Goal: Find specific page/section: Find specific page/section

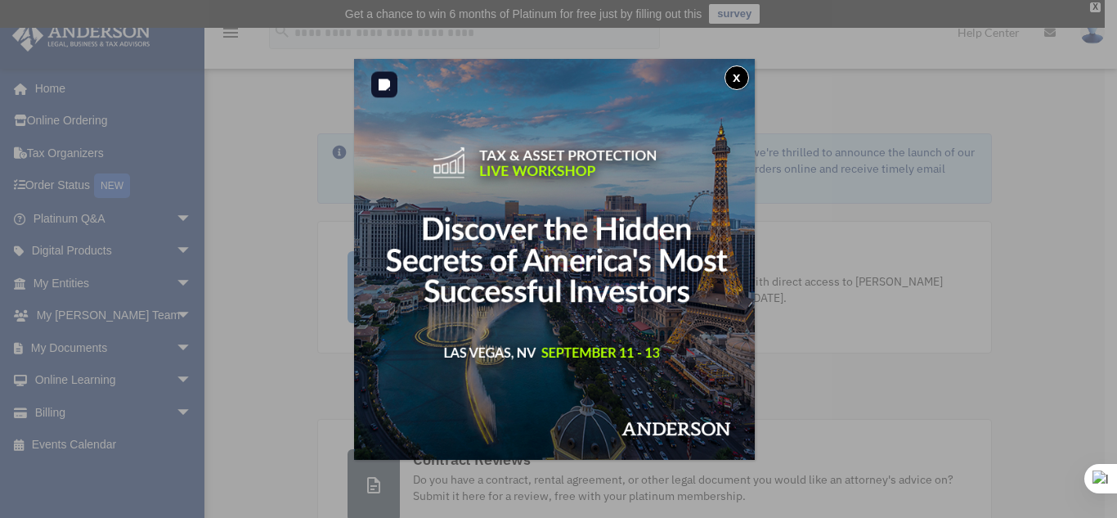
click at [744, 66] on button "x" at bounding box center [737, 77] width 25 height 25
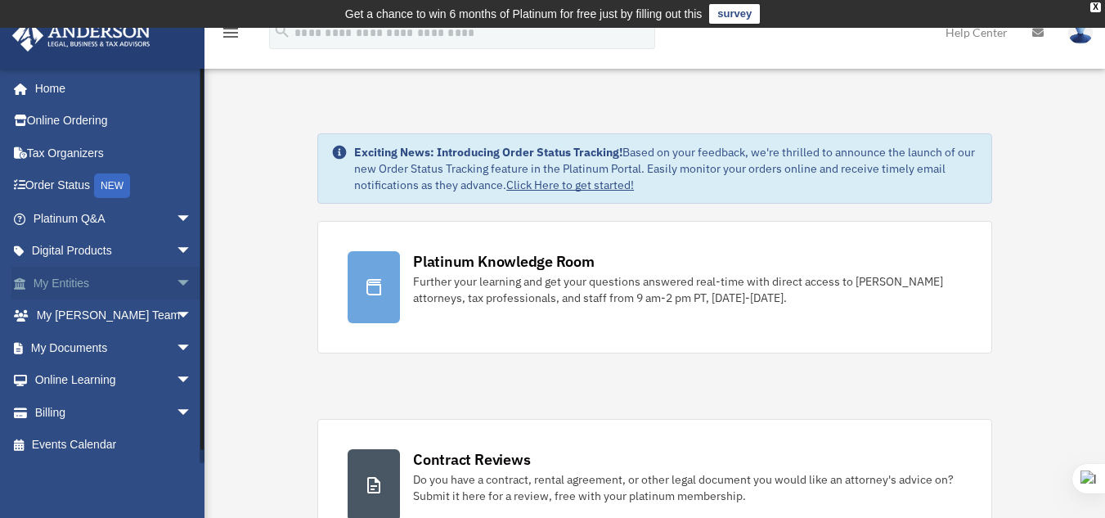
click at [179, 278] on span "arrow_drop_down" at bounding box center [192, 284] width 33 height 34
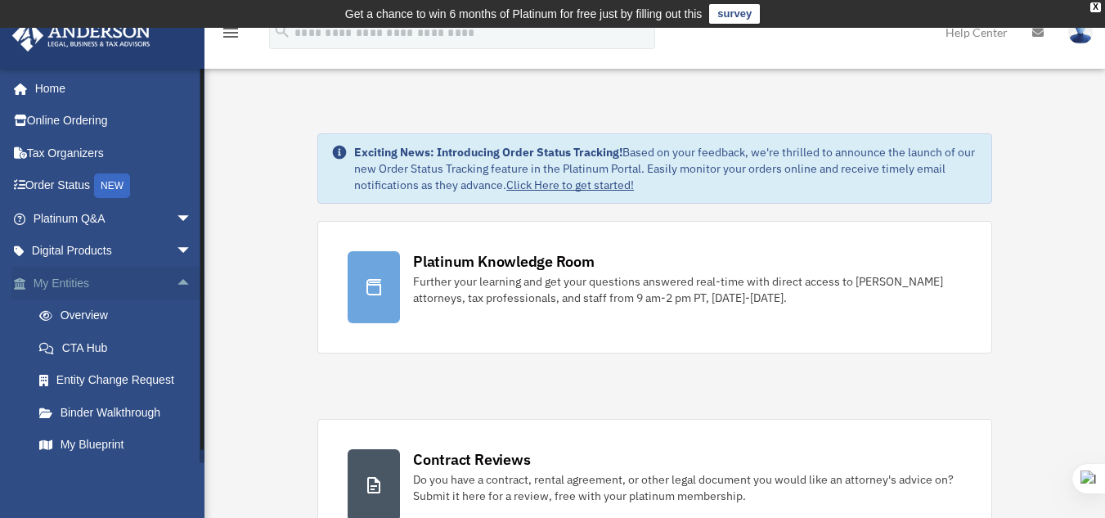
click at [176, 285] on span "arrow_drop_up" at bounding box center [192, 284] width 33 height 34
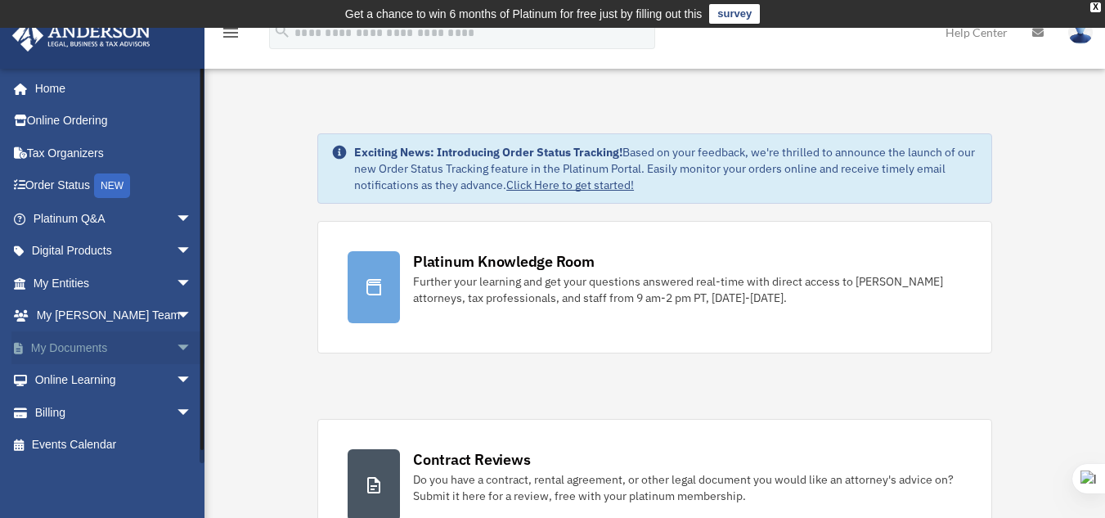
click at [176, 352] on span "arrow_drop_down" at bounding box center [192, 348] width 33 height 34
click at [78, 385] on link "Box" at bounding box center [120, 380] width 194 height 33
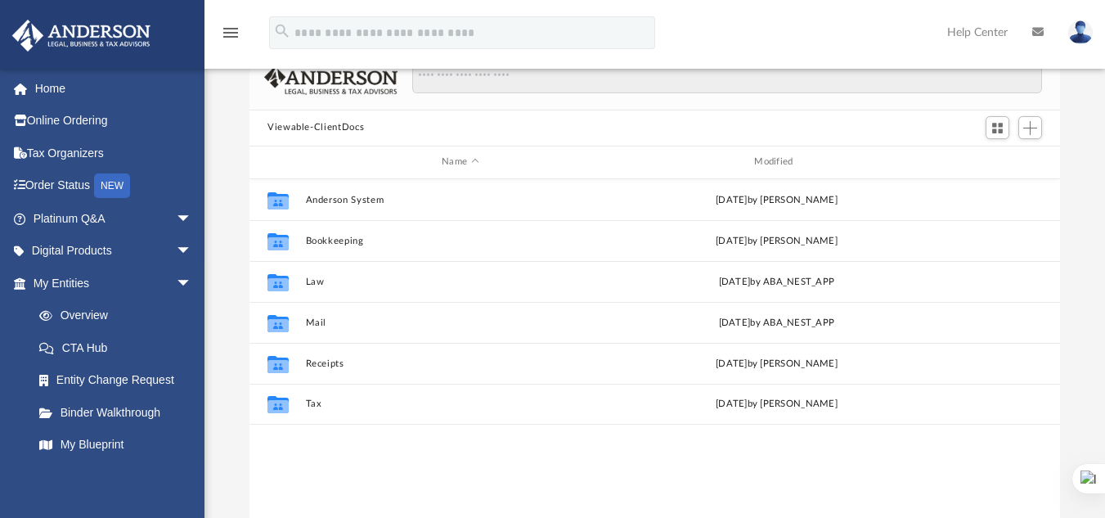
scroll to position [132, 0]
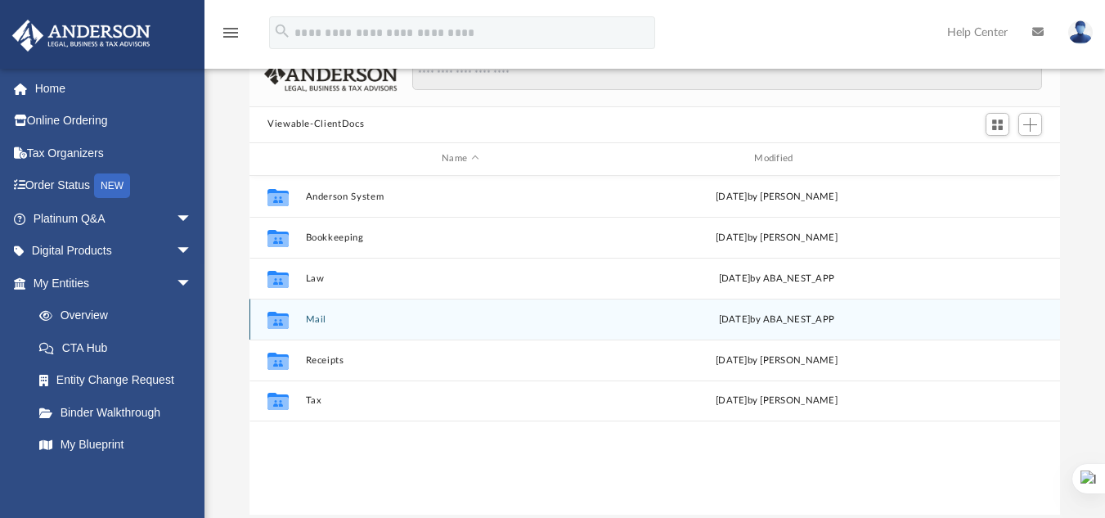
click at [307, 318] on button "Mail" at bounding box center [460, 318] width 309 height 11
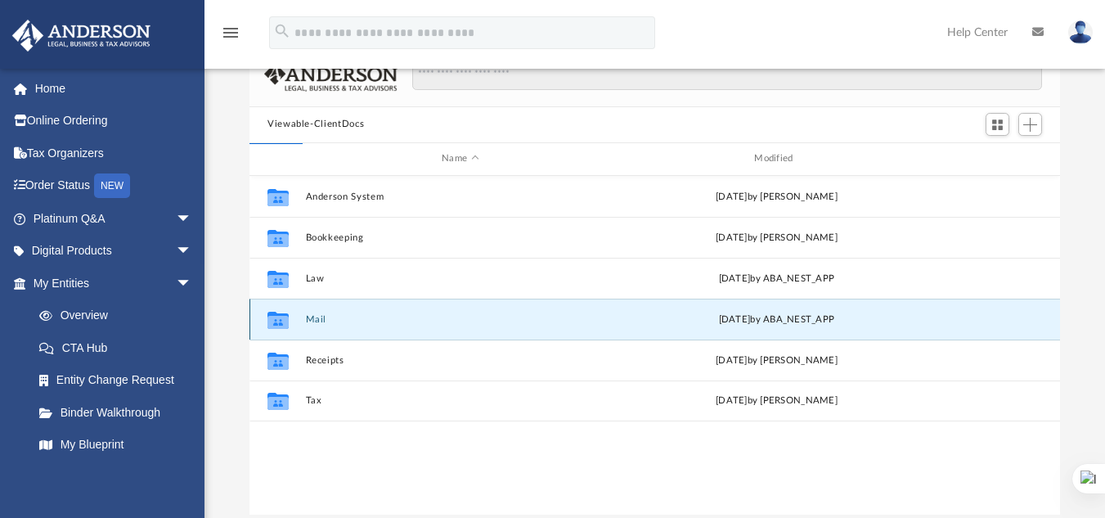
click at [307, 318] on button "Mail" at bounding box center [460, 318] width 309 height 11
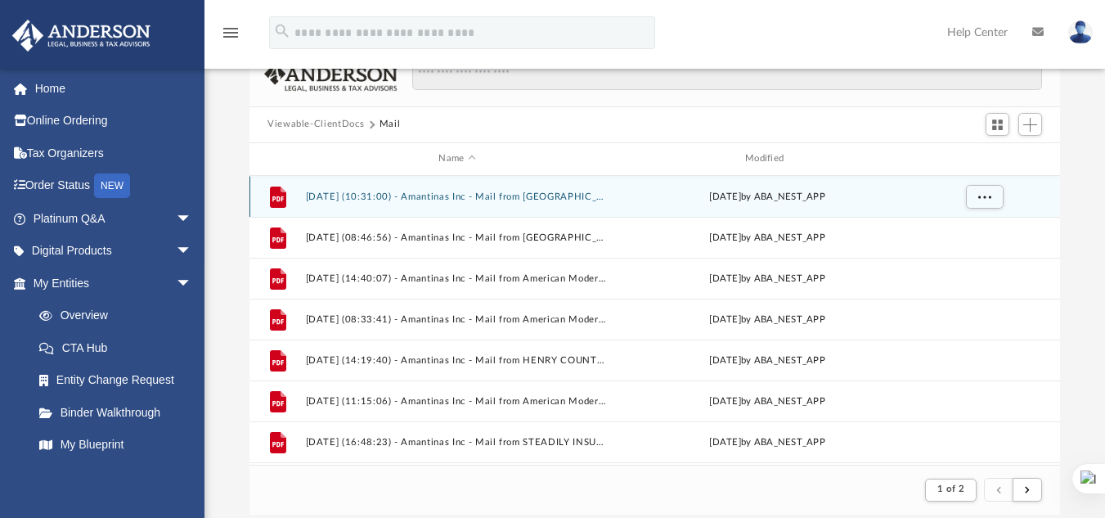
scroll to position [309, 798]
